Goal: Information Seeking & Learning: Learn about a topic

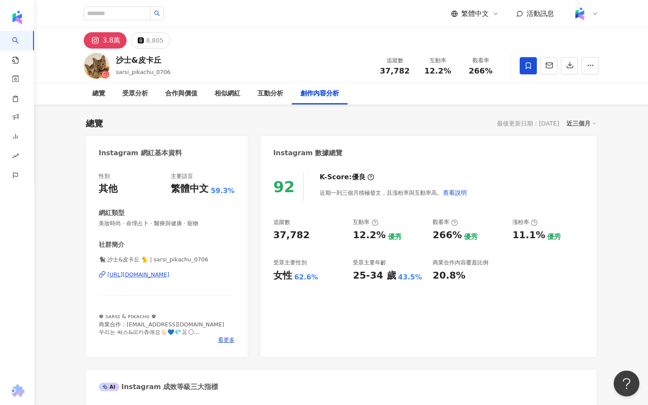
click at [158, 272] on div "https://www.instagram.com/sarsi_pikachu_0706/" at bounding box center [138, 275] width 62 height 8
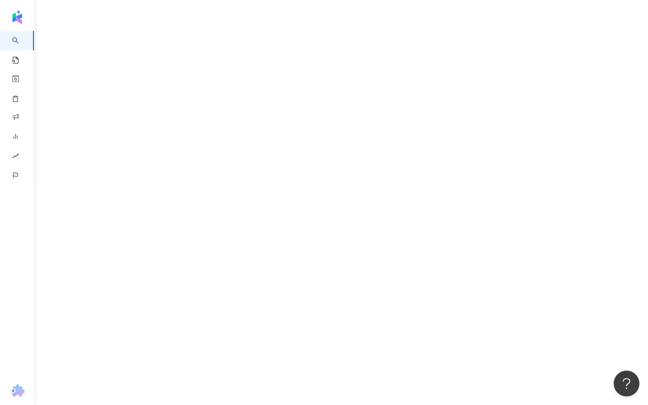
scroll to position [39, 0]
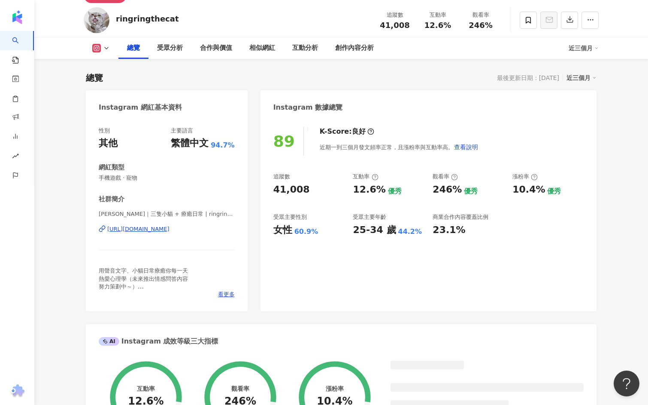
scroll to position [112, 0]
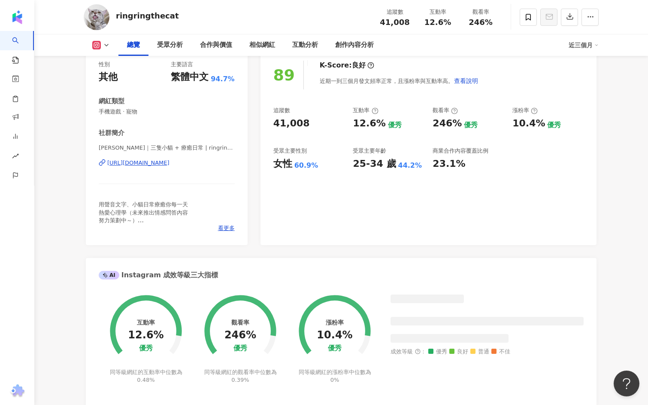
click at [161, 165] on div "https://www.instagram.com/ringringthecat/" at bounding box center [138, 163] width 62 height 8
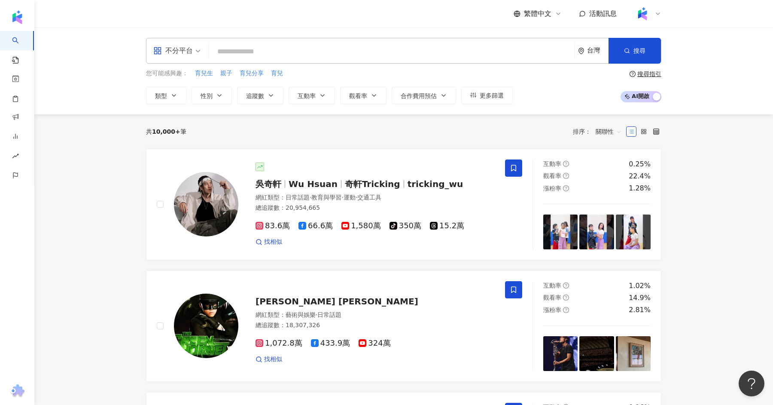
click at [257, 49] on input "search" at bounding box center [392, 51] width 358 height 16
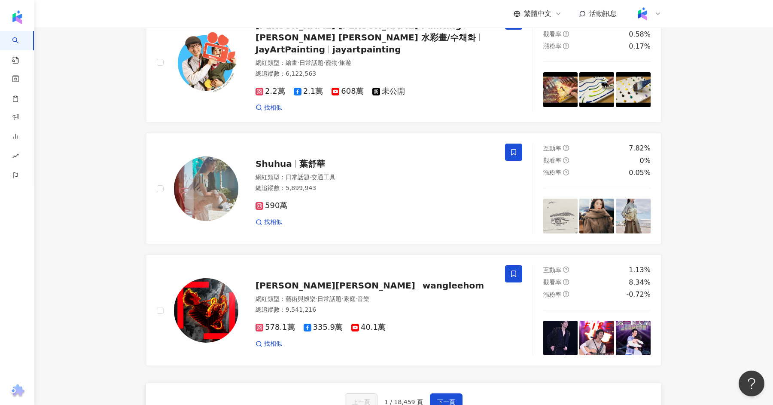
scroll to position [1380, 0]
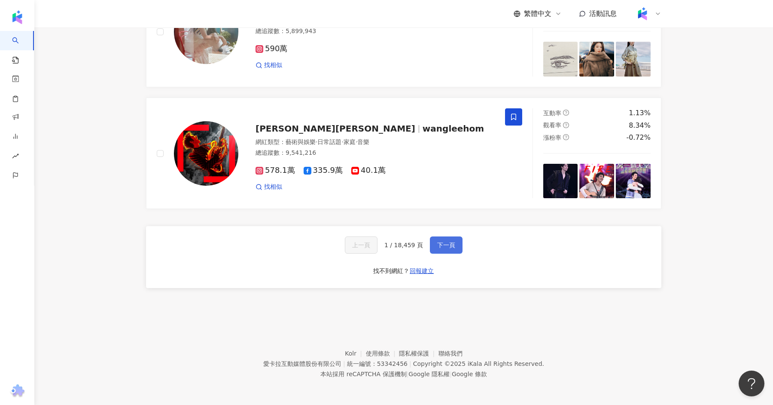
click at [450, 247] on span "下一頁" at bounding box center [446, 244] width 18 height 7
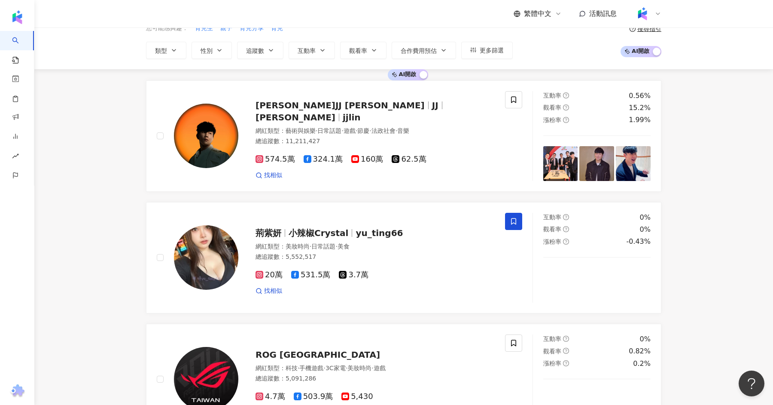
scroll to position [0, 0]
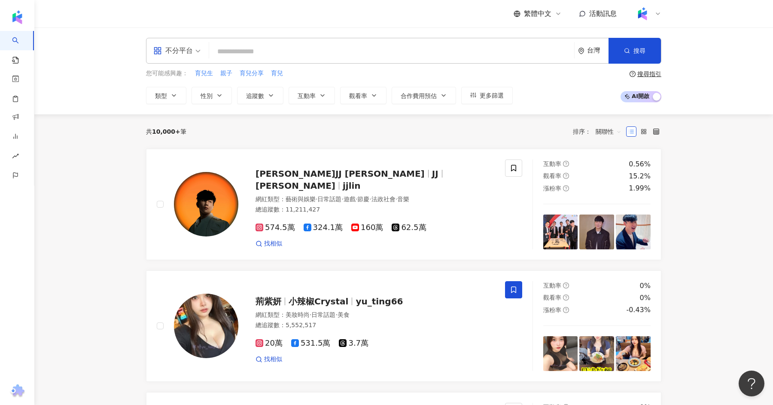
click at [270, 49] on input "search" at bounding box center [392, 51] width 358 height 16
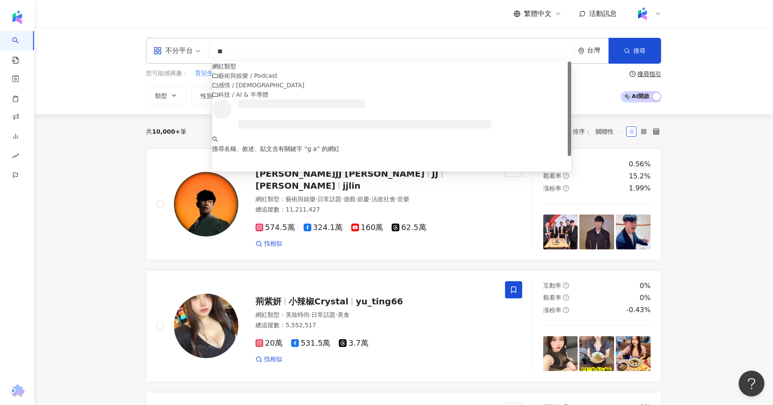
type input "*"
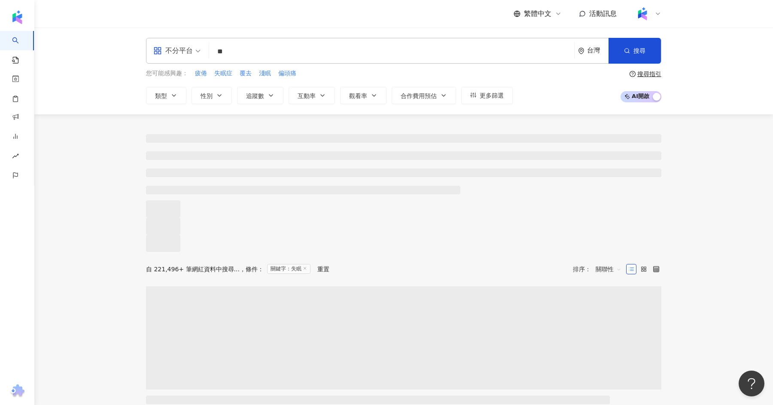
click at [181, 46] on div "不分平台" at bounding box center [173, 51] width 40 height 14
type input "**"
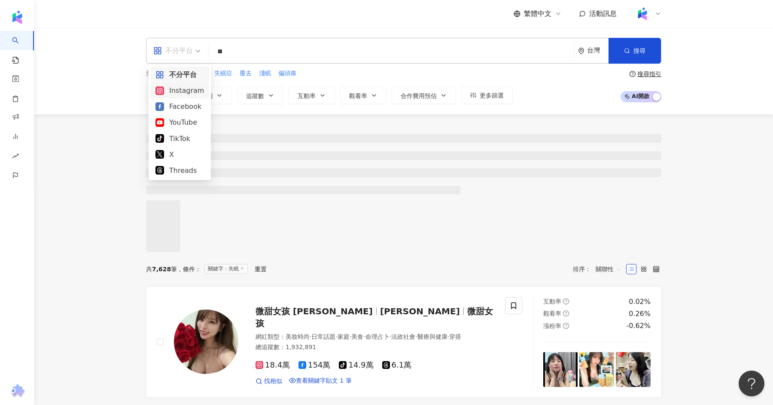
click at [186, 93] on div "Instagram" at bounding box center [179, 90] width 49 height 11
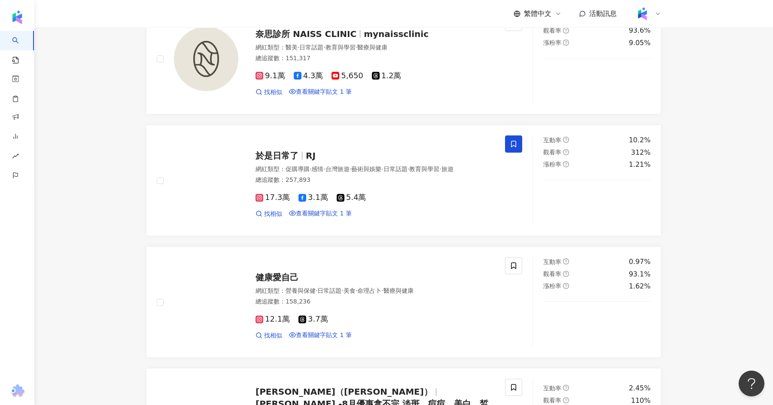
scroll to position [1863, 0]
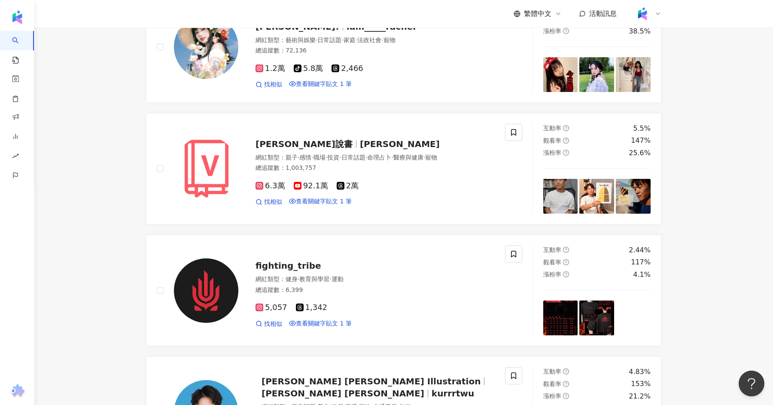
scroll to position [1228, 0]
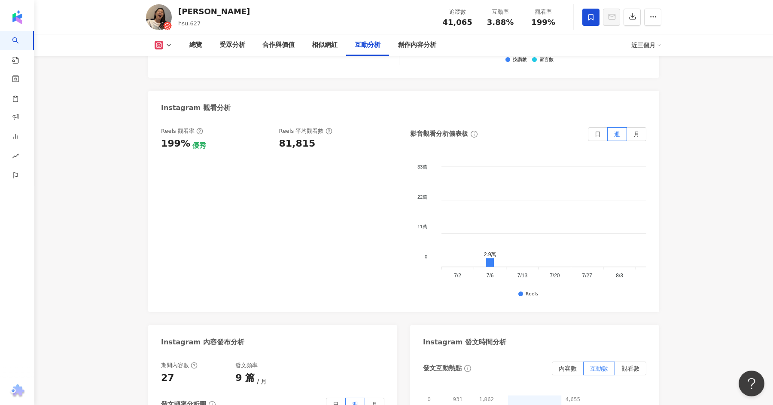
scroll to position [1902, 0]
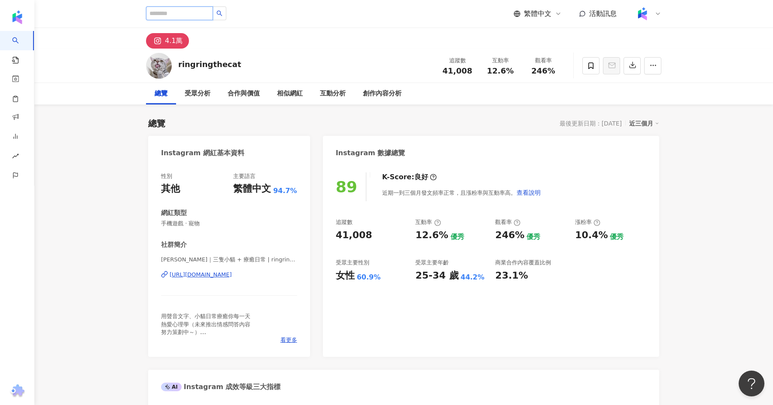
click at [186, 15] on input "search" at bounding box center [179, 13] width 67 height 14
paste input "*********"
type input "*********"
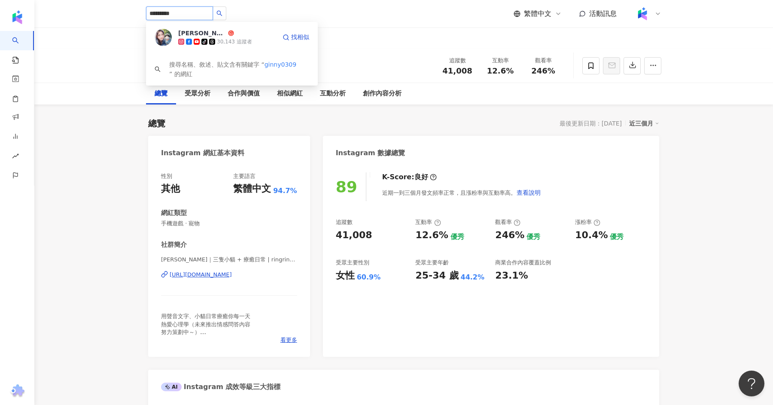
click at [225, 44] on div "30,143 追蹤者" at bounding box center [234, 41] width 35 height 7
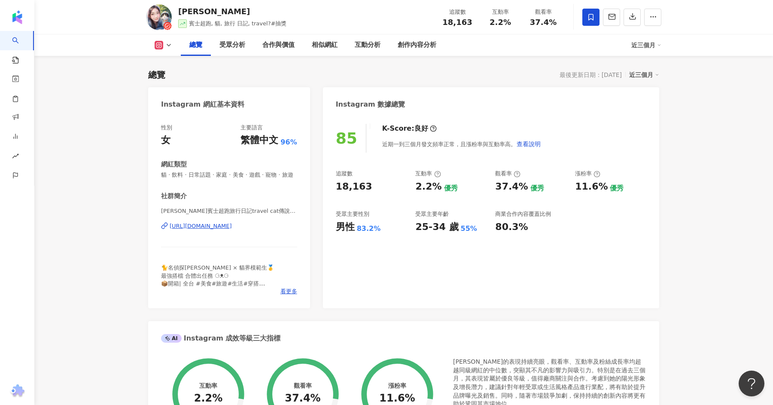
scroll to position [30, 0]
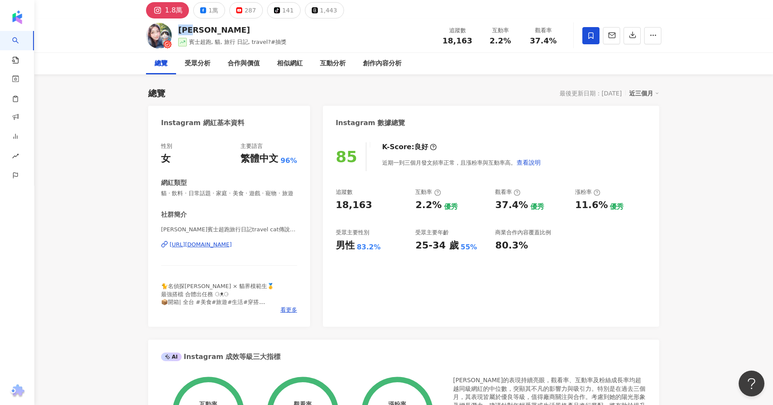
drag, startPoint x: 206, startPoint y: 28, endPoint x: 181, endPoint y: 26, distance: 24.6
click at [181, 26] on div "[PERSON_NAME]" at bounding box center [232, 29] width 108 height 11
copy div "[PERSON_NAME]"
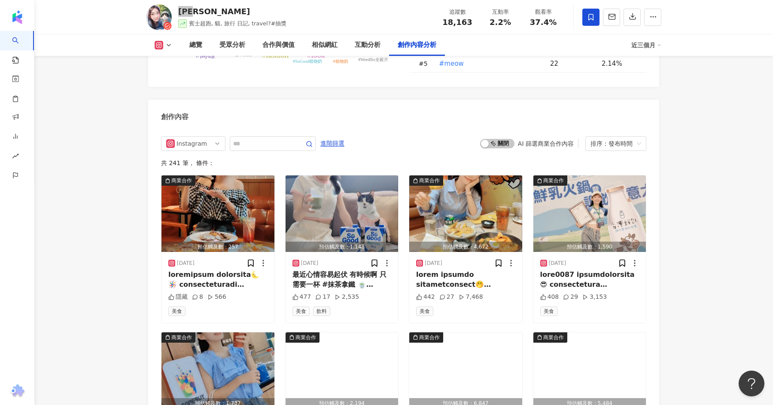
scroll to position [2590, 0]
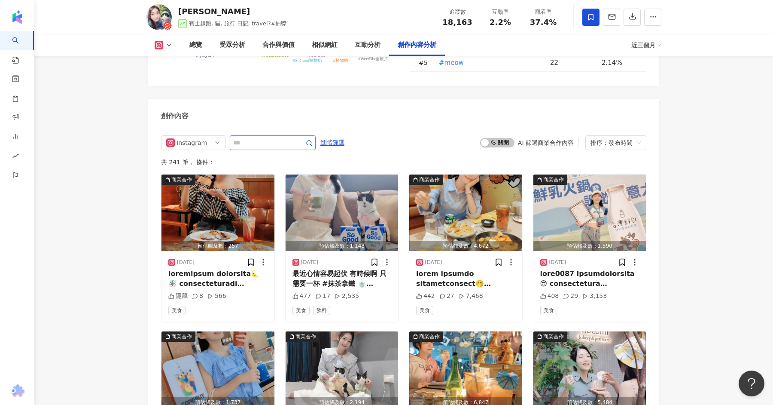
click at [272, 140] on input "text" at bounding box center [263, 142] width 60 height 10
type input "*"
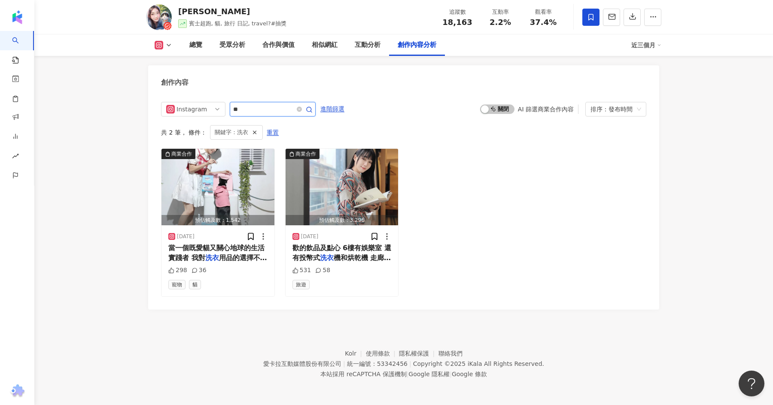
scroll to position [2621, 0]
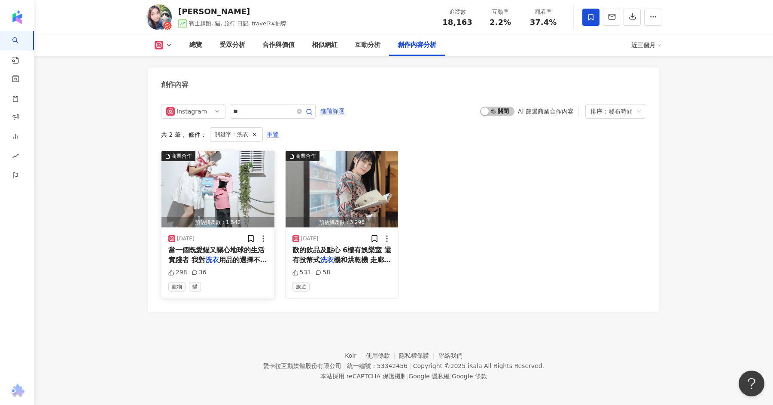
click at [234, 252] on div "當一個既愛貓又關心地球的生活實踐者 我對 洗衣 用品的選擇不只是洗得乾淨而已 還要對環境友善、對家人、毛小孩溫和安心 新發現的🌱SEeIF好洗歡酵素 洗衣 膠…" at bounding box center [217, 254] width 99 height 19
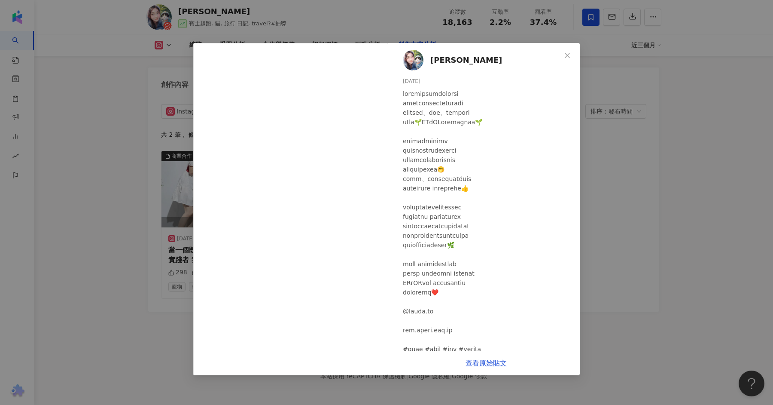
scroll to position [25, 0]
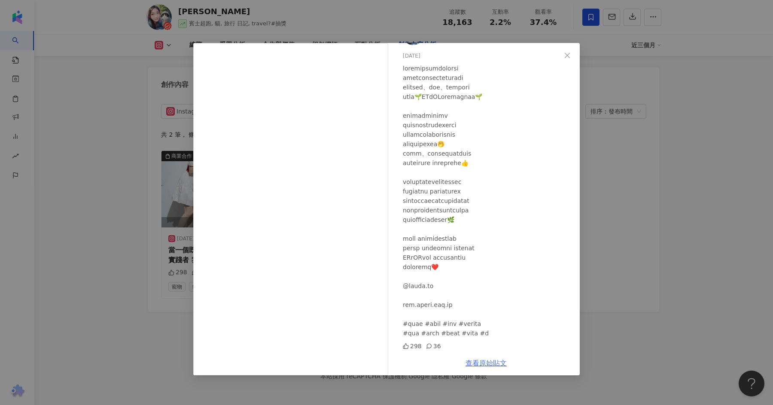
click at [491, 362] on link "查看原始貼文" at bounding box center [485, 363] width 41 height 8
click at [653, 155] on div "[PERSON_NAME][DATE] 298 36 查看原始貼文" at bounding box center [386, 202] width 773 height 405
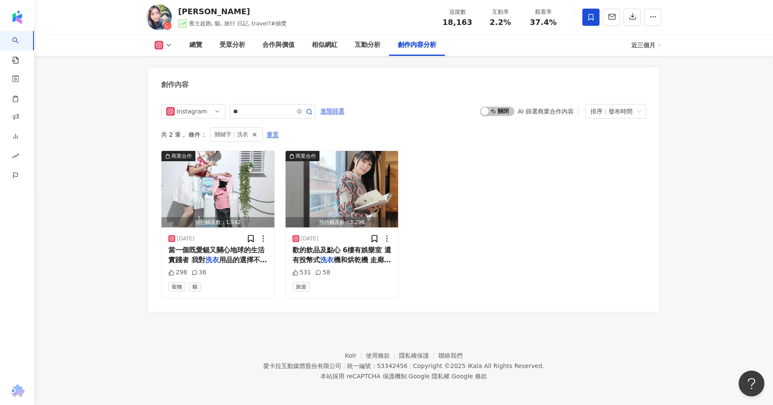
click at [274, 104] on div "Instagram **" at bounding box center [238, 111] width 155 height 15
click at [267, 115] on input "**" at bounding box center [263, 111] width 60 height 10
type input "*"
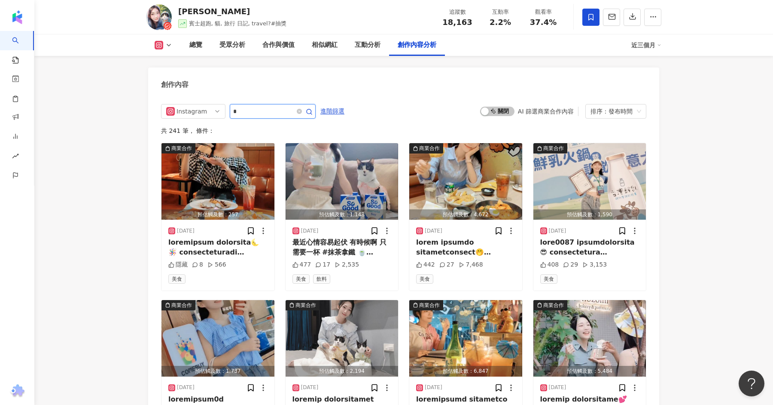
scroll to position [2632, 0]
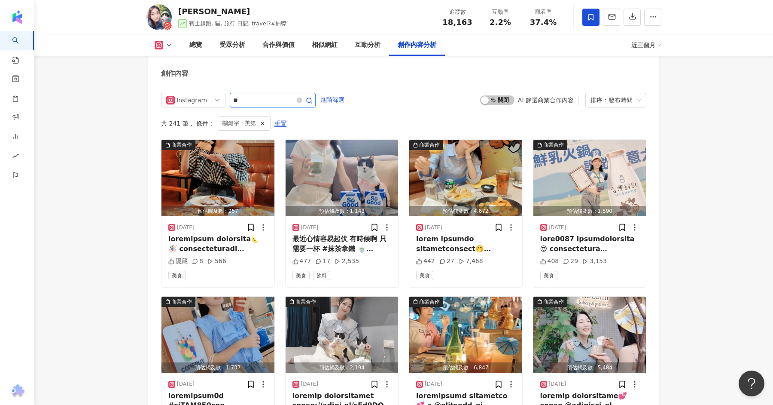
scroll to position [2534, 0]
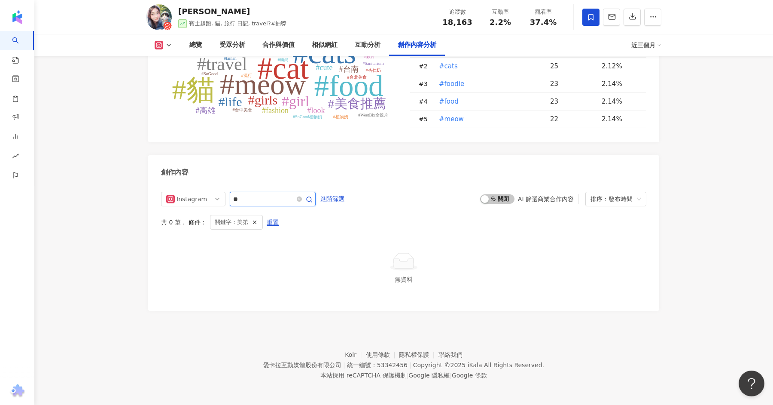
click at [262, 198] on input "**" at bounding box center [263, 199] width 60 height 10
type input "*"
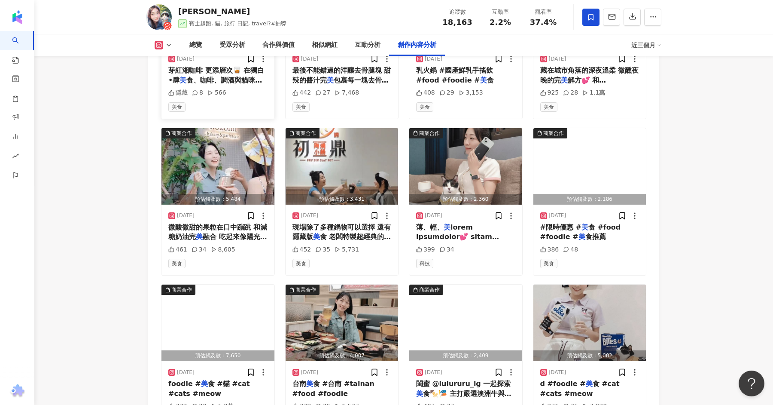
scroll to position [2961, 0]
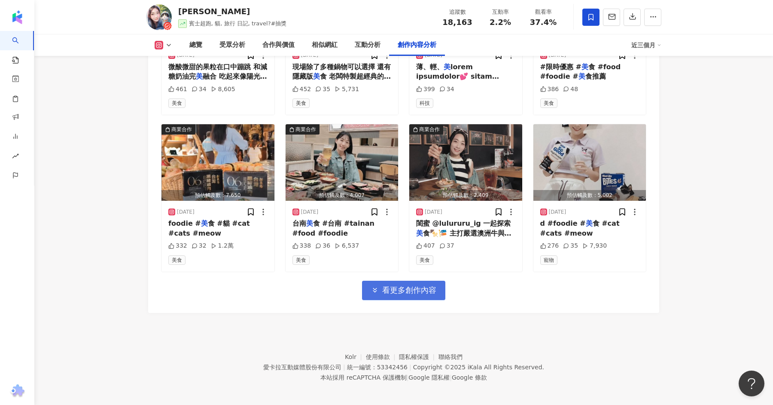
click at [386, 286] on span "看更多創作內容" at bounding box center [409, 289] width 54 height 9
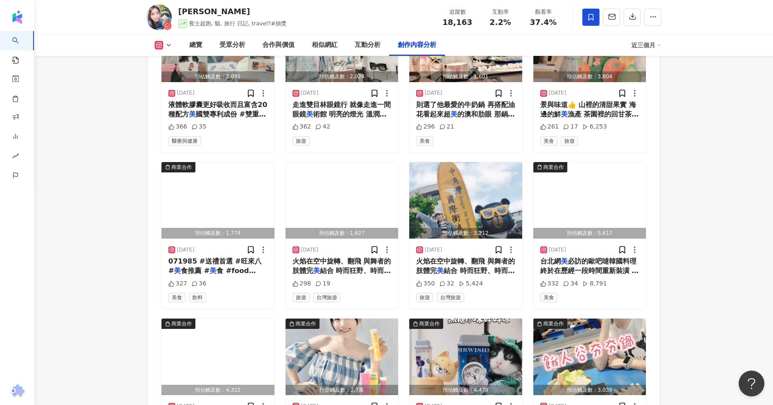
scroll to position [3428, 0]
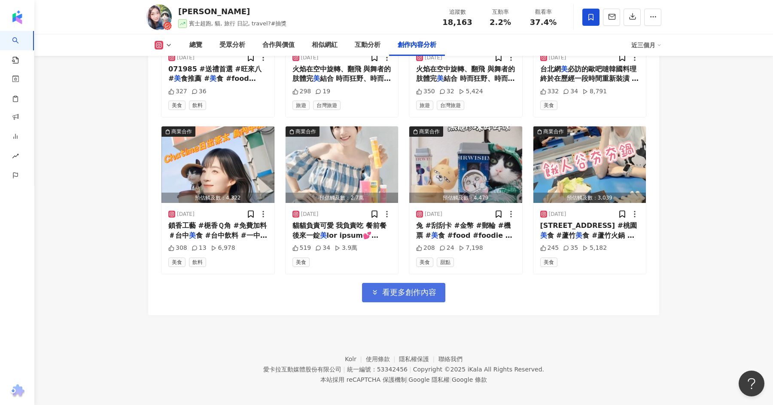
click at [405, 287] on span "看更多創作內容" at bounding box center [409, 291] width 54 height 9
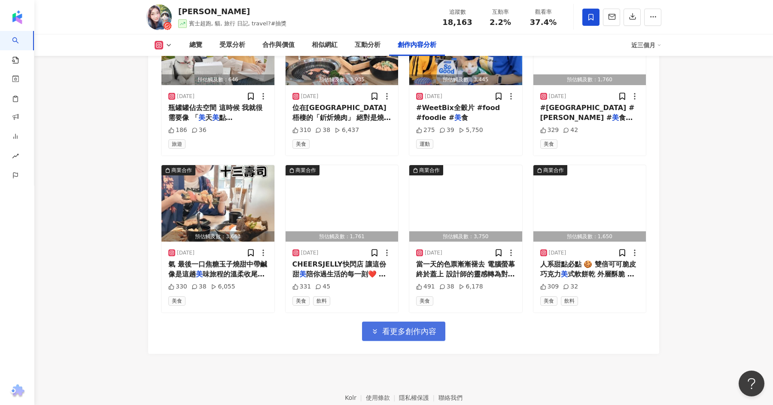
scroll to position [3862, 0]
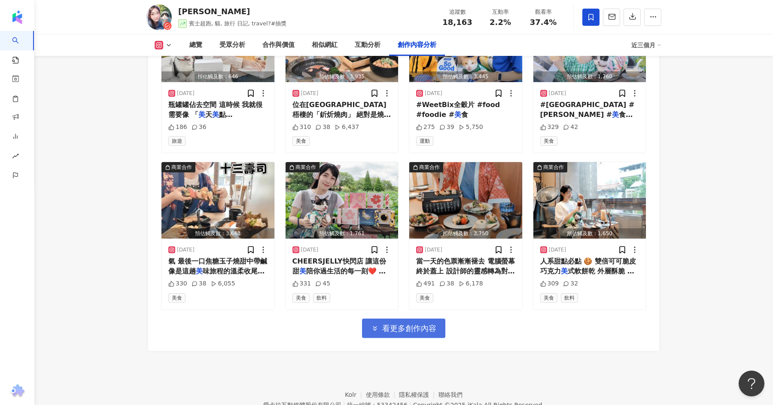
click at [398, 323] on span "看更多創作內容" at bounding box center [409, 327] width 54 height 9
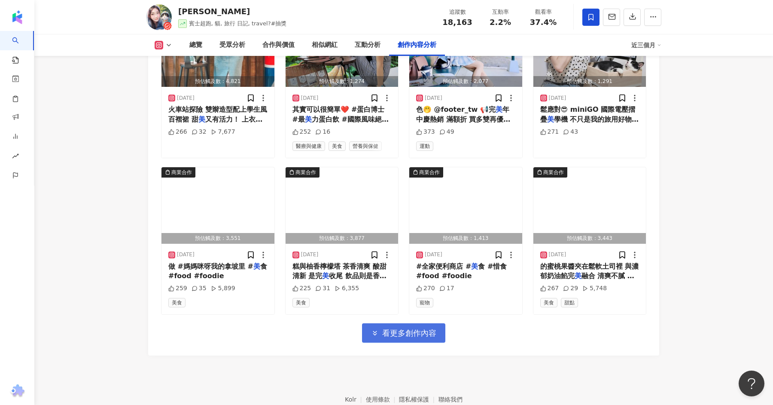
scroll to position [4363, 0]
